Goal: Complete application form

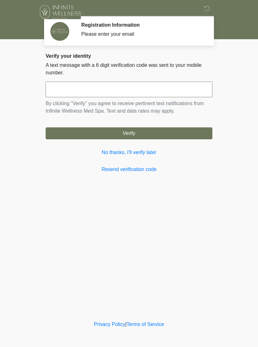
click at [169, 87] on input "text" at bounding box center [129, 90] width 166 height 16
type input "******"
click at [186, 129] on button "Verify" at bounding box center [129, 134] width 166 height 12
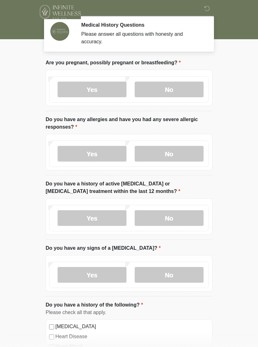
click at [178, 85] on label "No" at bounding box center [168, 90] width 69 height 16
click at [188, 149] on label "No" at bounding box center [168, 154] width 69 height 16
click at [191, 215] on label "No" at bounding box center [168, 218] width 69 height 16
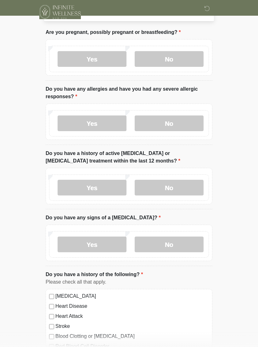
click at [193, 239] on label "No" at bounding box center [168, 245] width 69 height 16
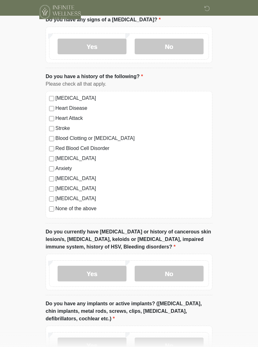
scroll to position [229, 0]
click at [181, 273] on label "No" at bounding box center [168, 274] width 69 height 16
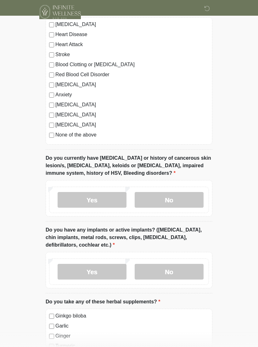
scroll to position [305, 0]
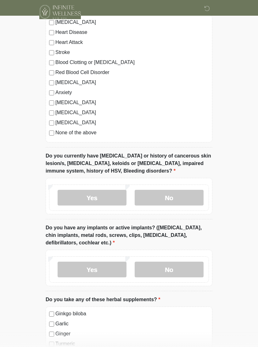
click at [172, 270] on label "No" at bounding box center [168, 270] width 69 height 16
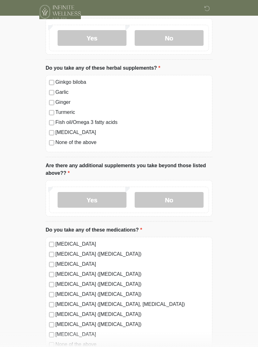
scroll to position [537, 0]
click at [182, 194] on label "No" at bounding box center [168, 200] width 69 height 16
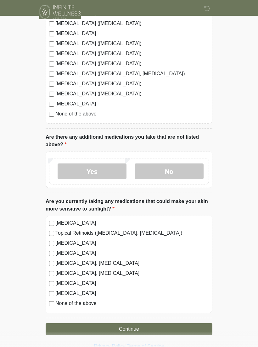
scroll to position [778, 0]
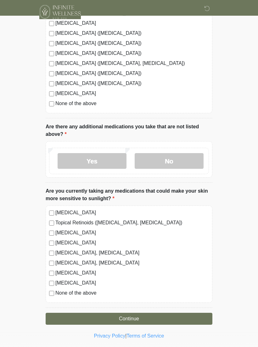
click at [110, 159] on label "Yes" at bounding box center [91, 161] width 69 height 16
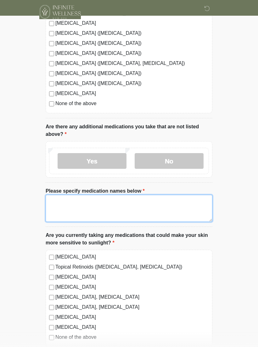
click at [105, 200] on textarea "Please specify medication names below" at bounding box center [129, 208] width 166 height 27
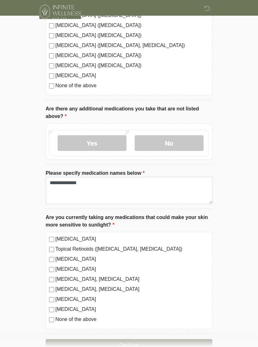
scroll to position [822, 0]
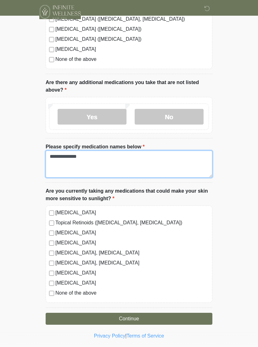
type textarea "**********"
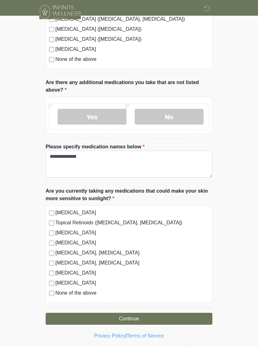
click at [139, 315] on button "Continue" at bounding box center [129, 319] width 166 height 12
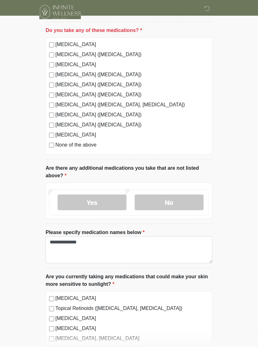
click at [81, 147] on label "None of the above" at bounding box center [131, 145] width 153 height 8
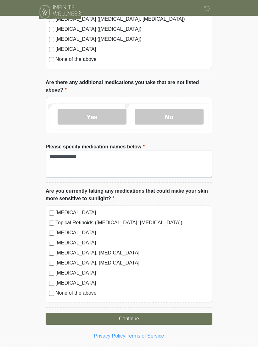
click at [138, 317] on button "Continue" at bounding box center [129, 319] width 166 height 12
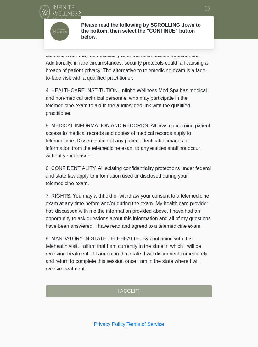
scroll to position [150, 0]
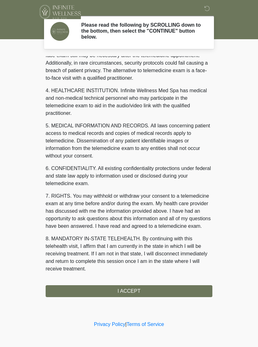
click at [152, 292] on button "I ACCEPT" at bounding box center [129, 292] width 166 height 12
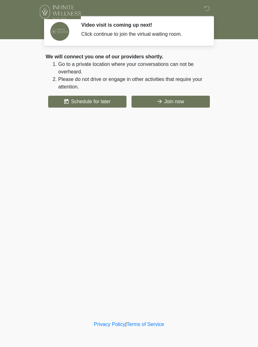
click at [189, 97] on button "Join now" at bounding box center [170, 102] width 78 height 12
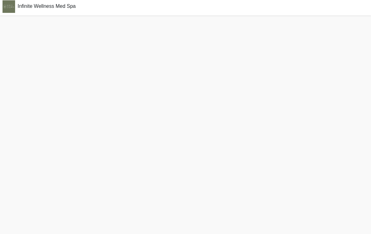
scroll to position [12, 0]
